Goal: Task Accomplishment & Management: Manage account settings

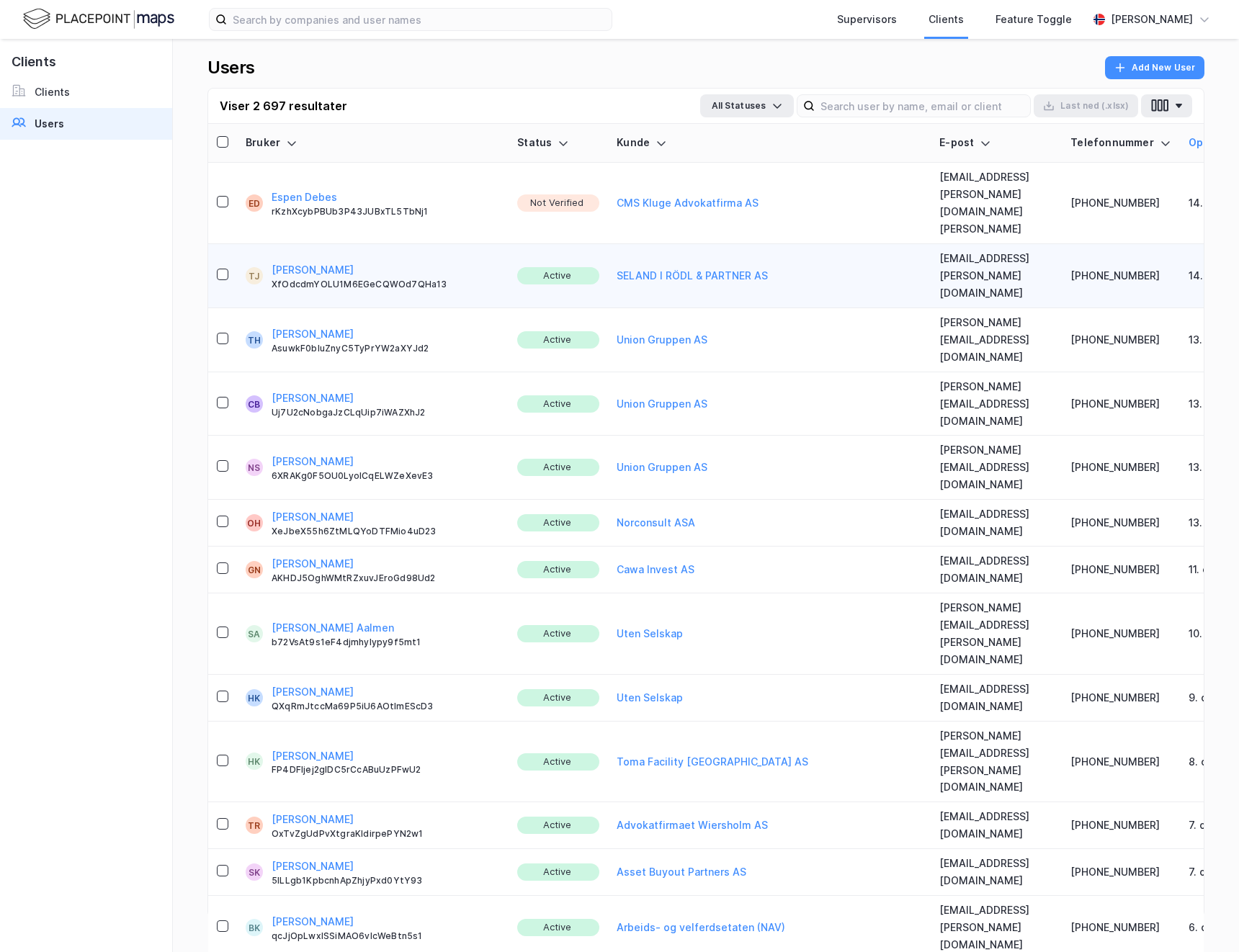
click at [294, 188] on button "Espen Debes" at bounding box center [304, 197] width 65 height 18
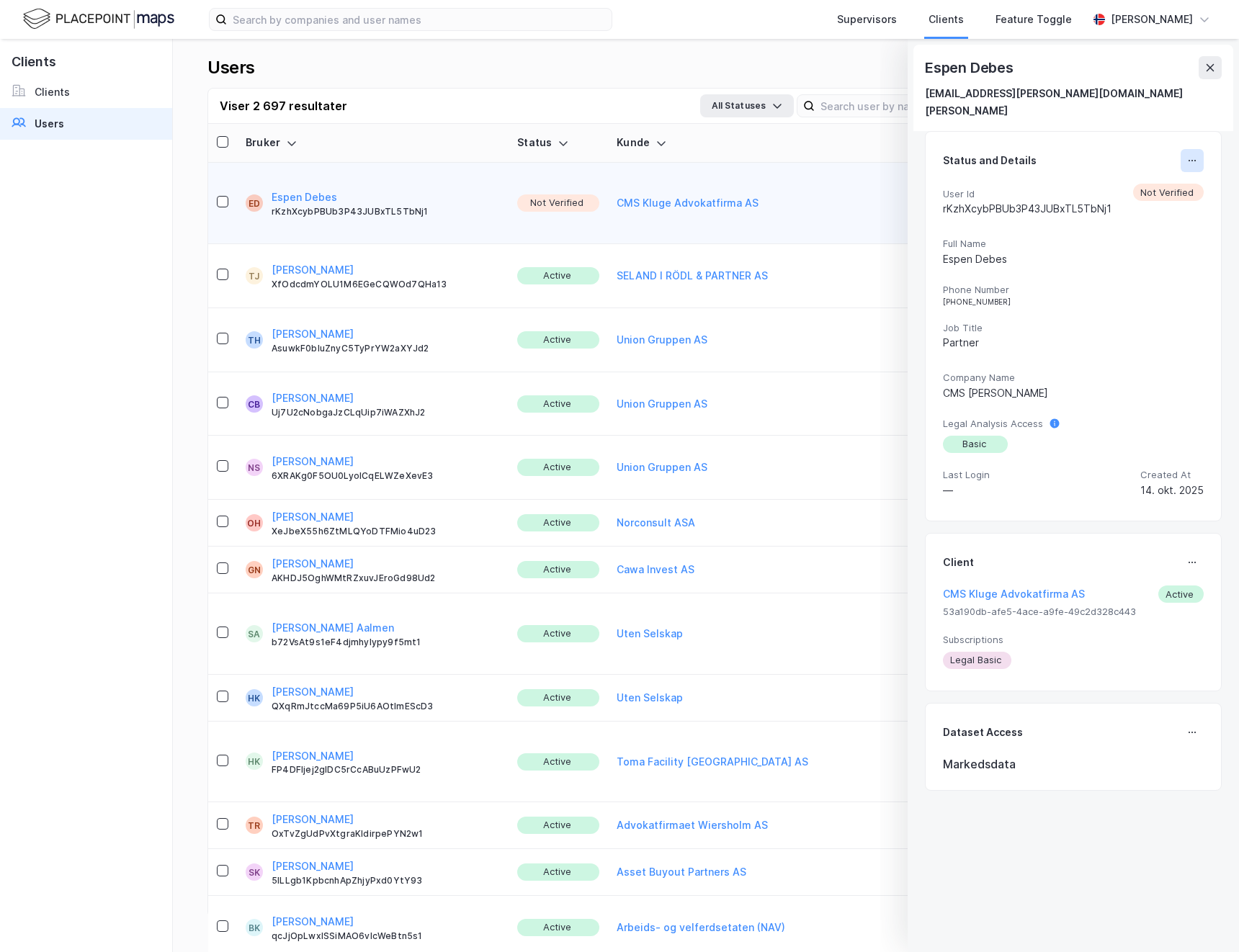
click at [1186, 155] on icon at bounding box center [1192, 160] width 12 height 12
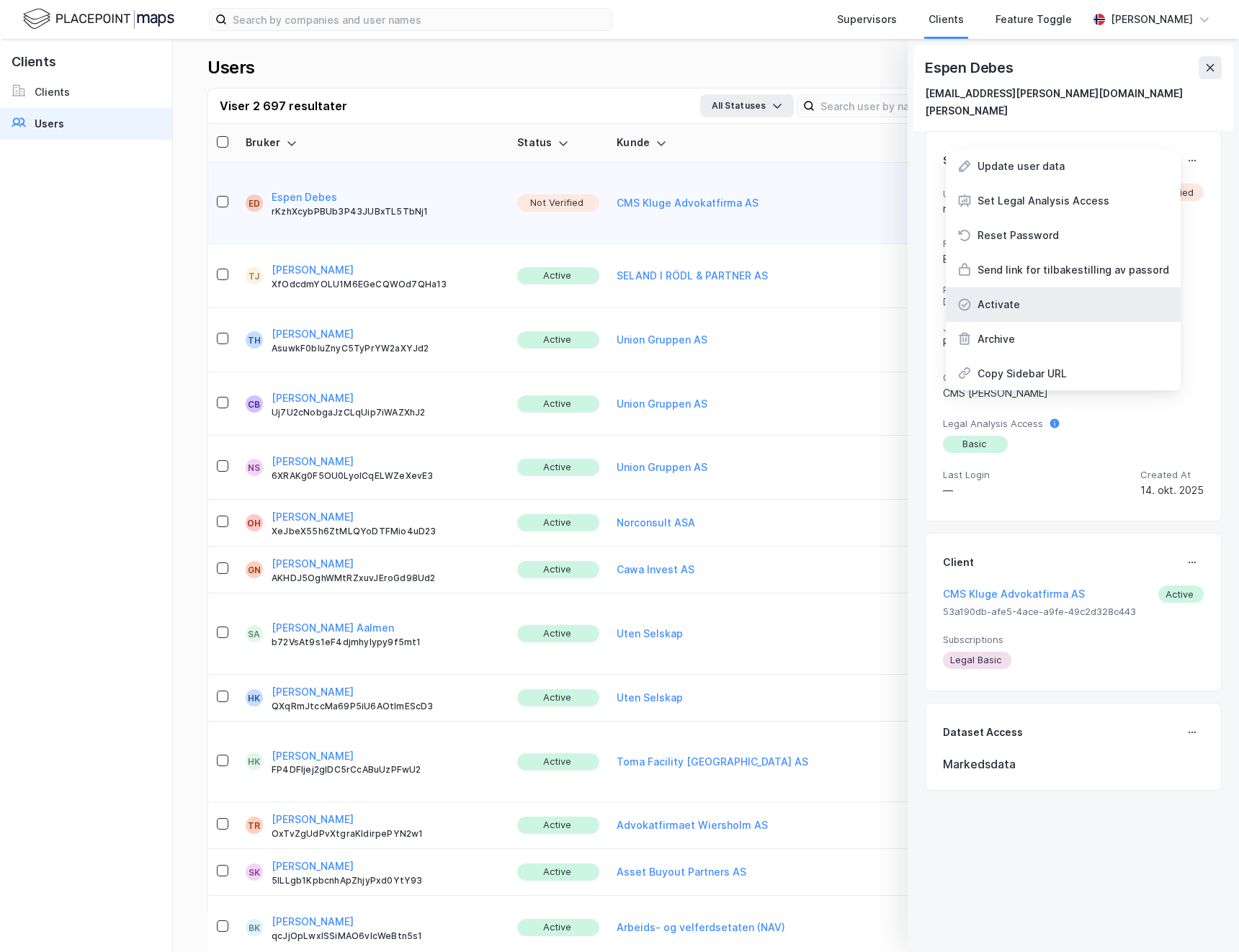
click at [1021, 291] on div "Activate" at bounding box center [1063, 304] width 235 height 34
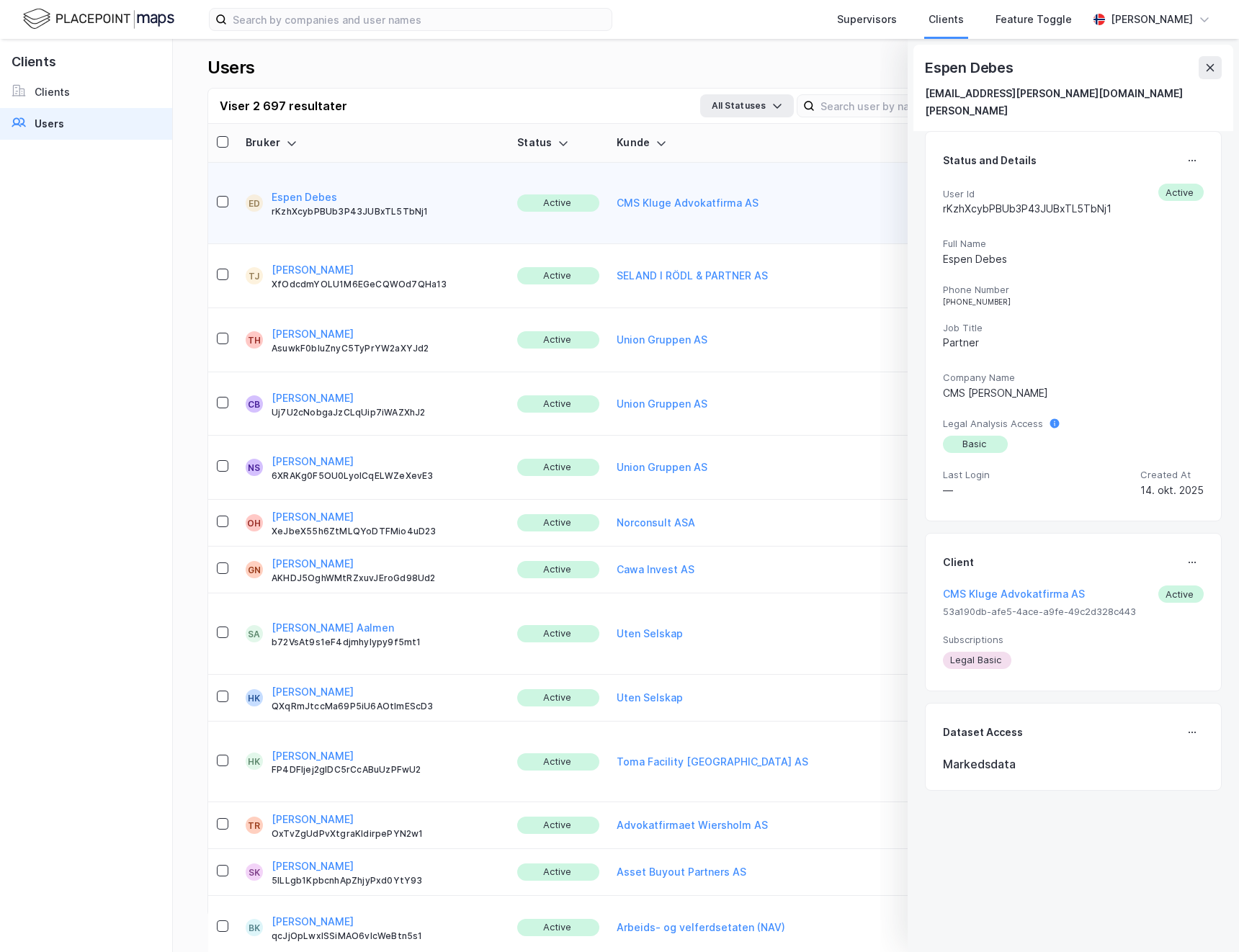
drag, startPoint x: 1214, startPoint y: 69, endPoint x: 166, endPoint y: 9, distance: 1049.7
click at [1214, 69] on icon at bounding box center [1210, 67] width 12 height 12
